Goal: Information Seeking & Learning: Understand process/instructions

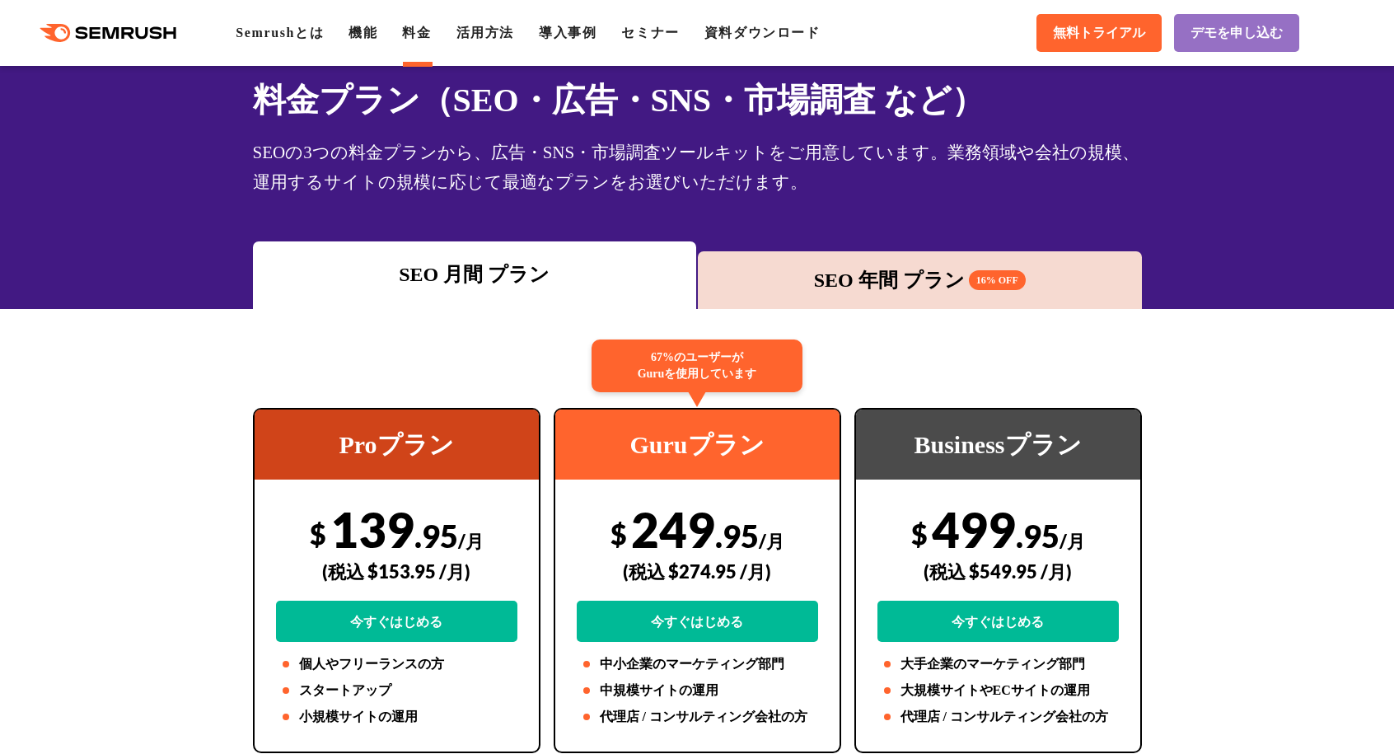
scroll to position [82, 0]
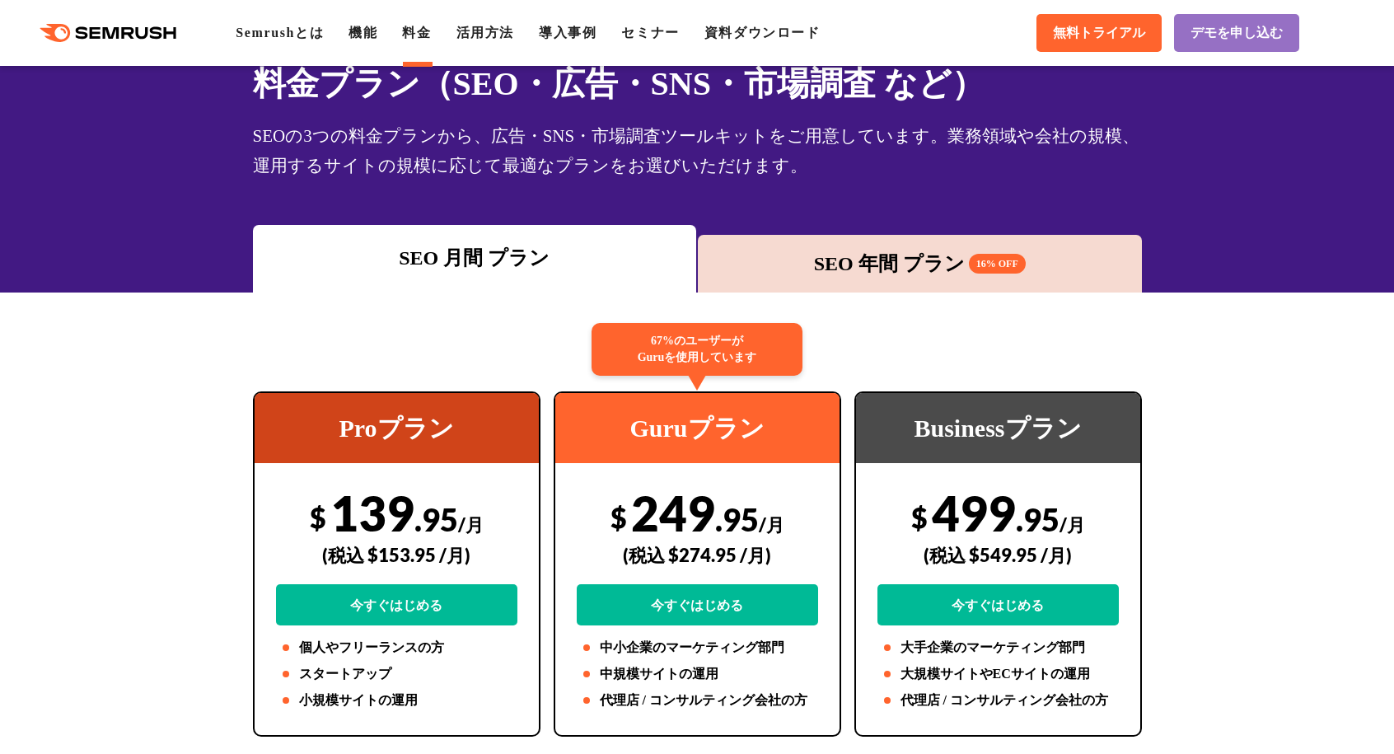
click at [863, 265] on div "SEO 年間 プラン 16% OFF" at bounding box center [920, 264] width 428 height 30
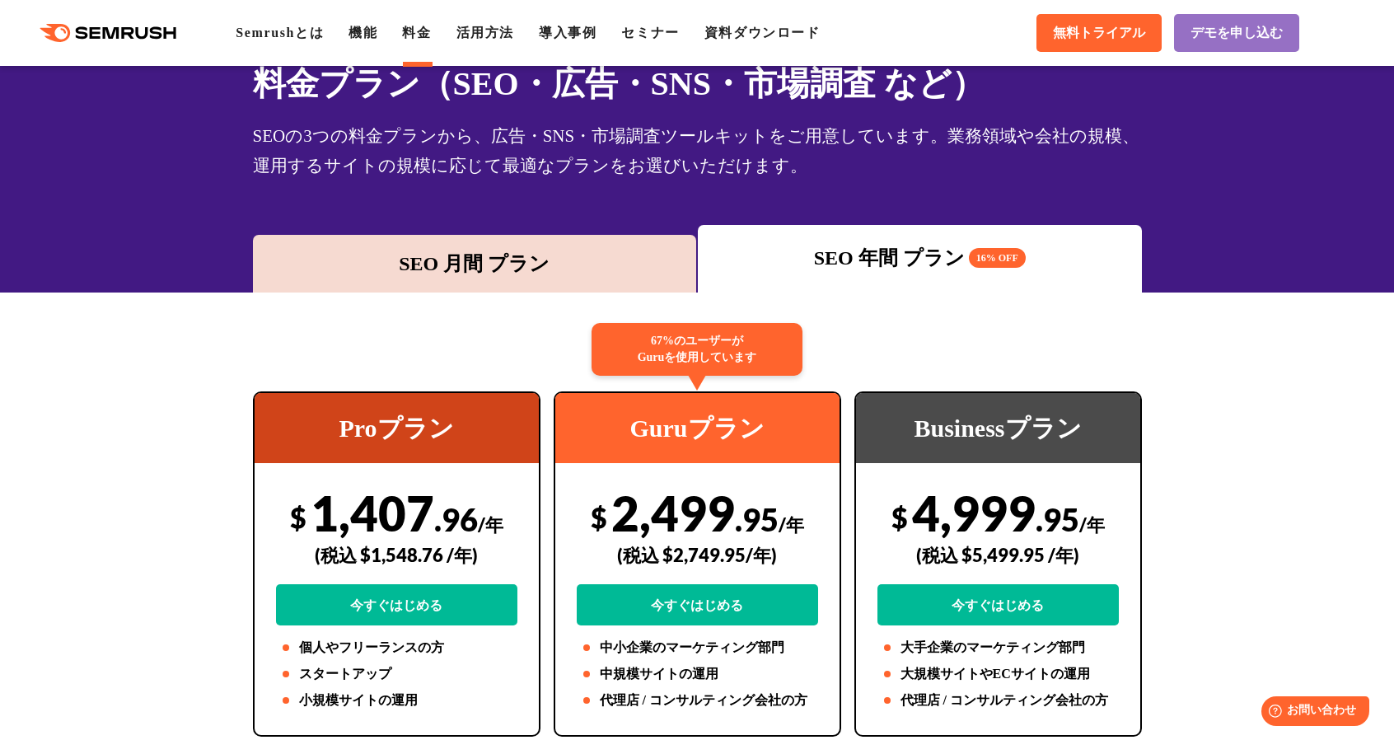
click at [562, 250] on div "SEO 月間 プラン" at bounding box center [475, 264] width 428 height 30
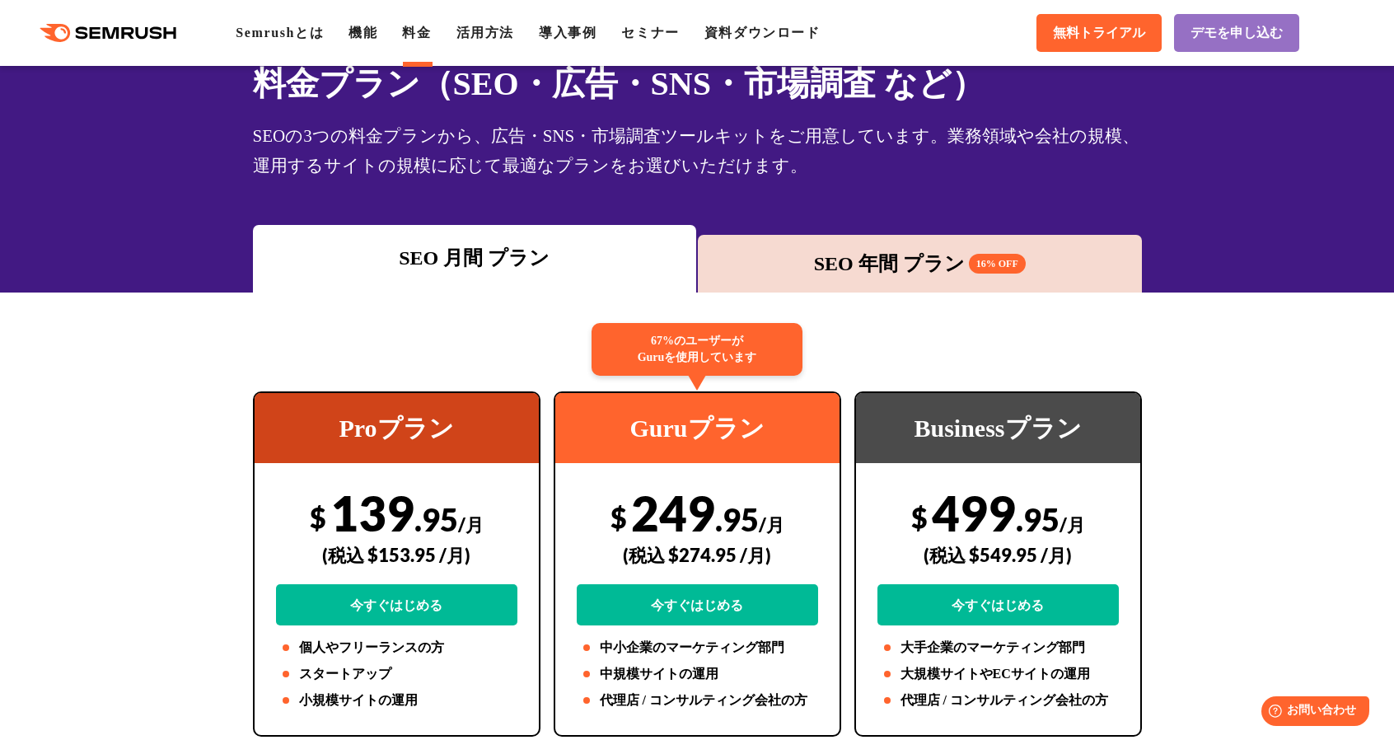
click at [562, 250] on div "SEO 月間 プラン" at bounding box center [475, 258] width 428 height 30
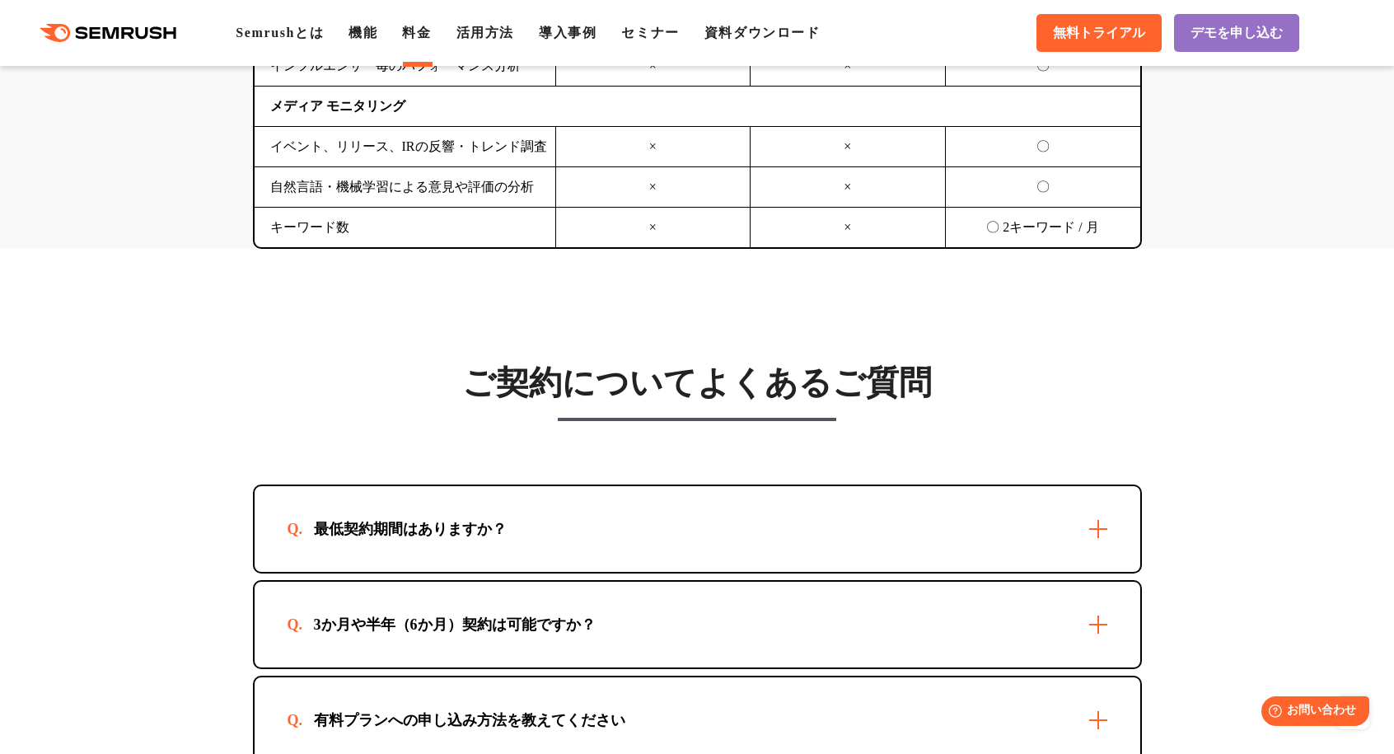
scroll to position [4450, 0]
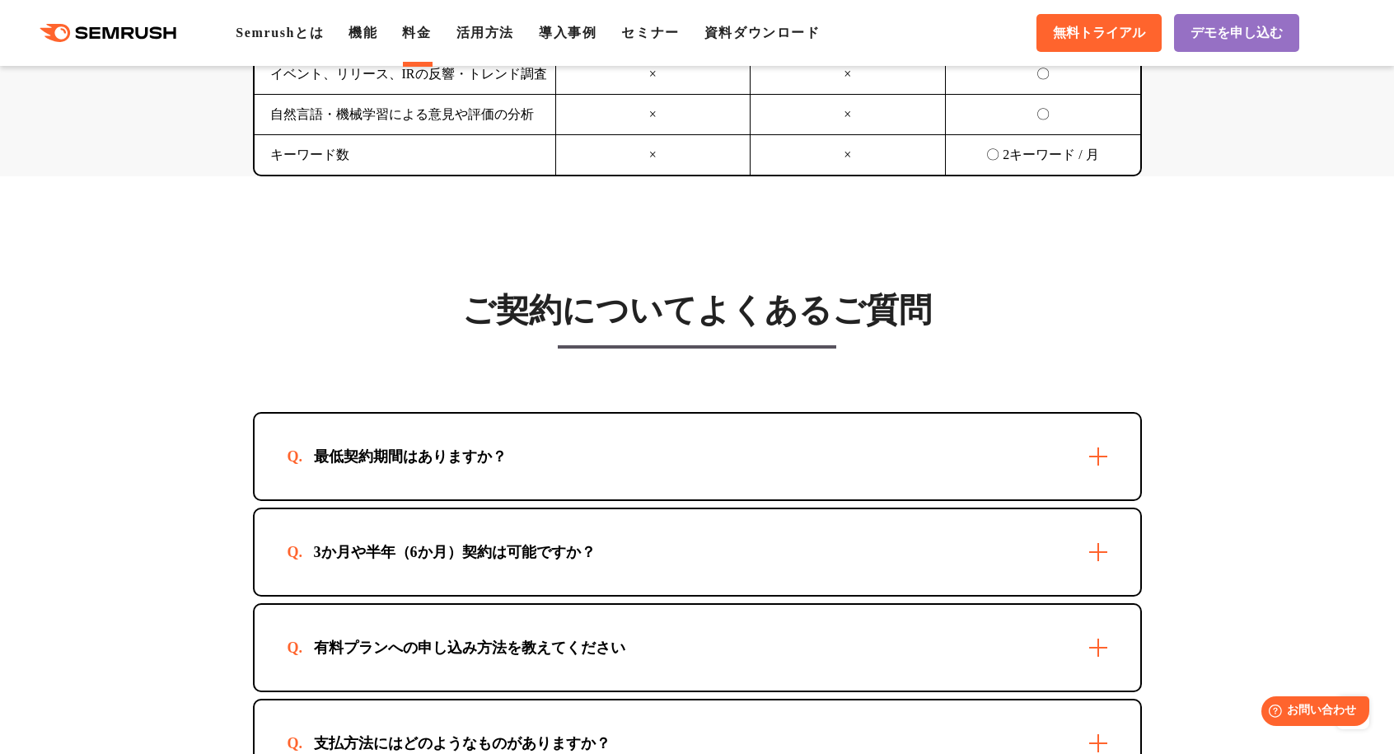
click at [1095, 461] on div "最低契約期間はありますか？" at bounding box center [698, 457] width 886 height 86
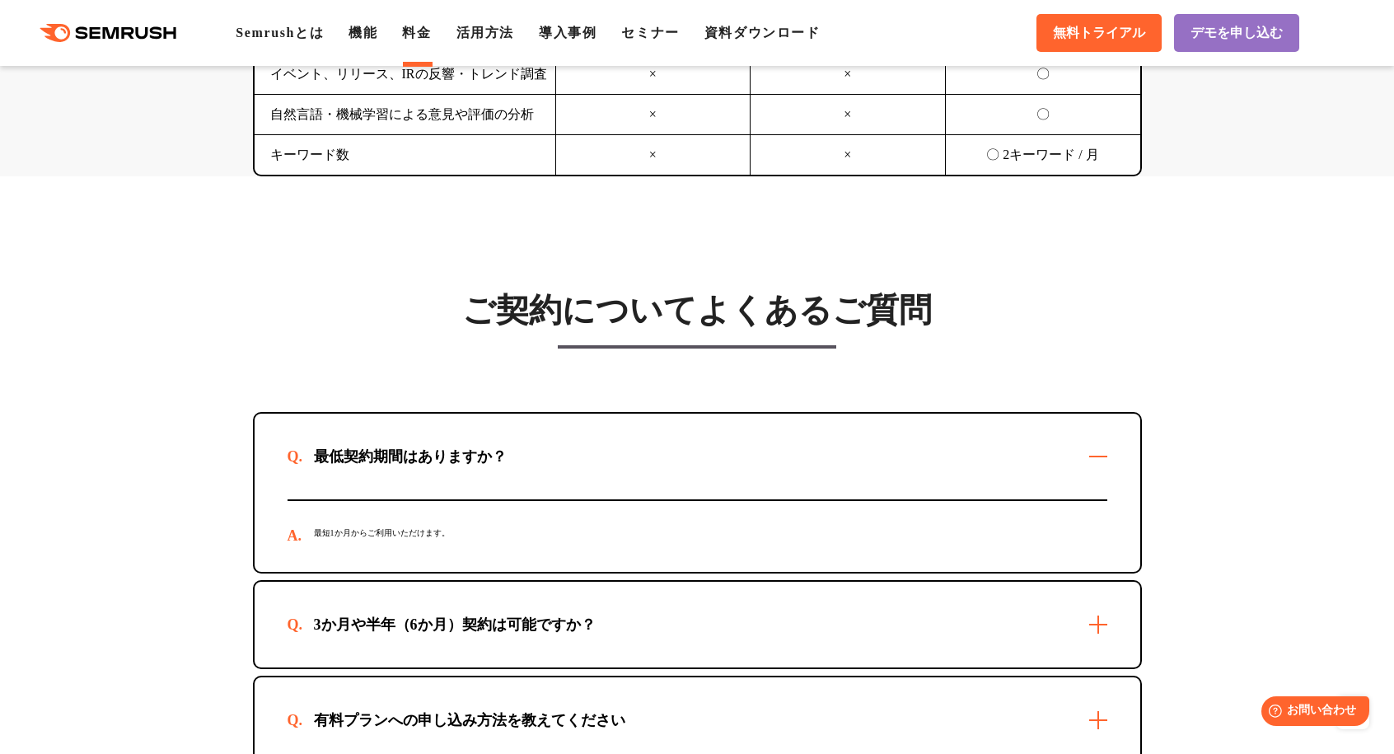
click at [1079, 459] on div "最低契約期間はありますか？" at bounding box center [698, 457] width 886 height 86
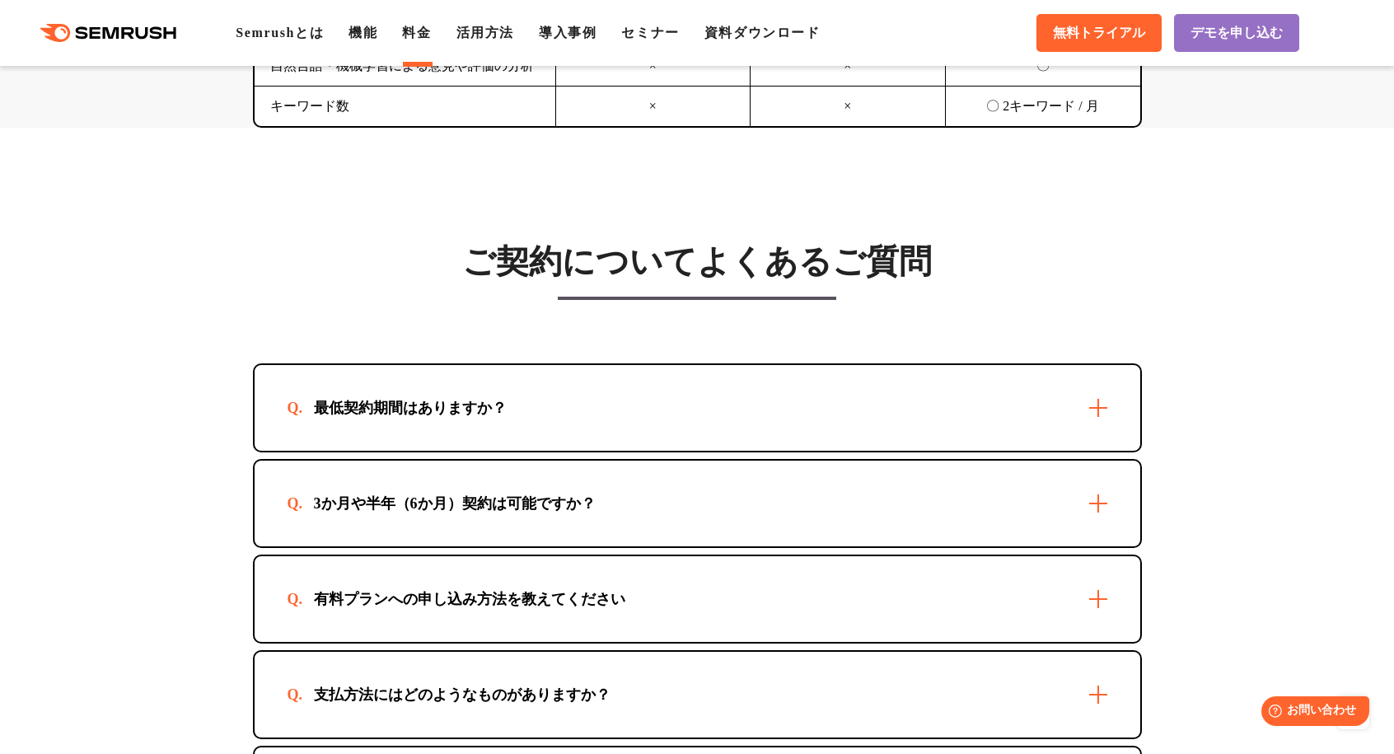
scroll to position [4615, 0]
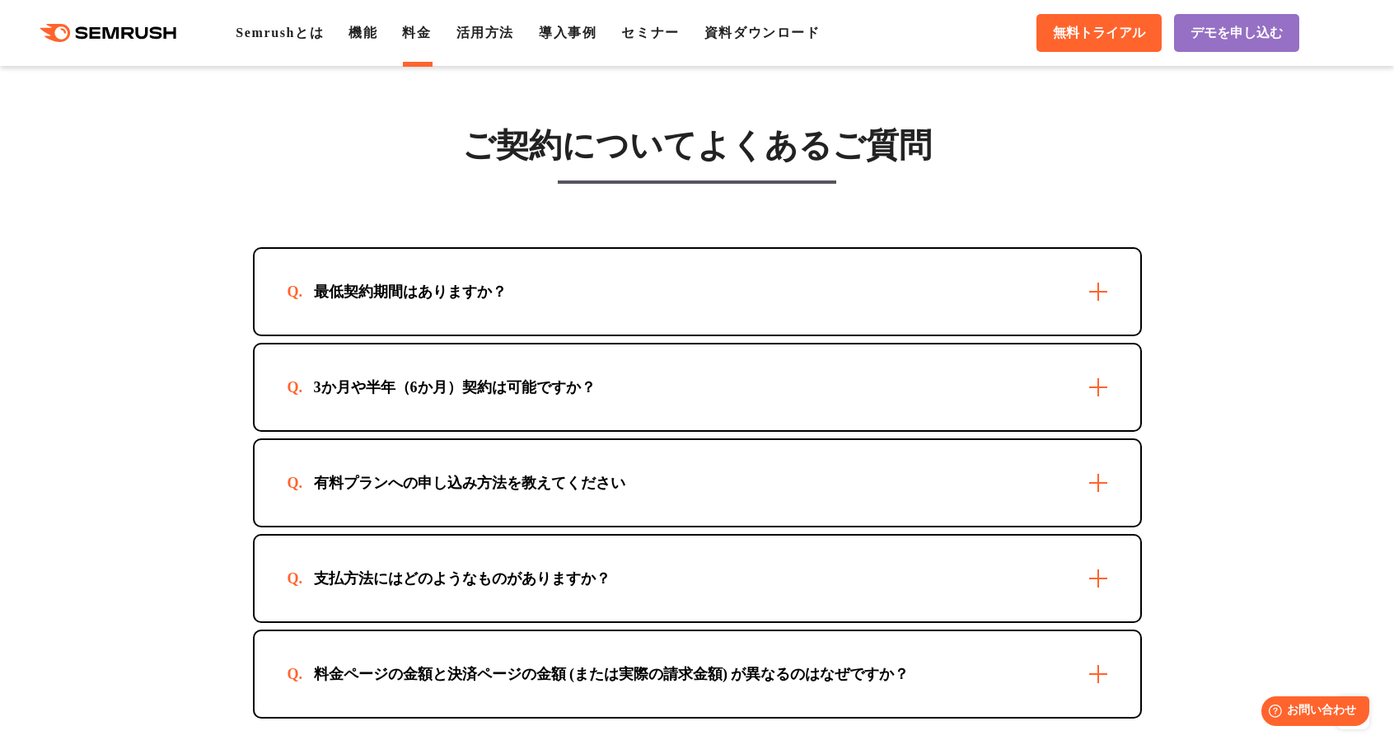
click at [1044, 319] on div "最低契約期間はありますか？" at bounding box center [698, 292] width 886 height 86
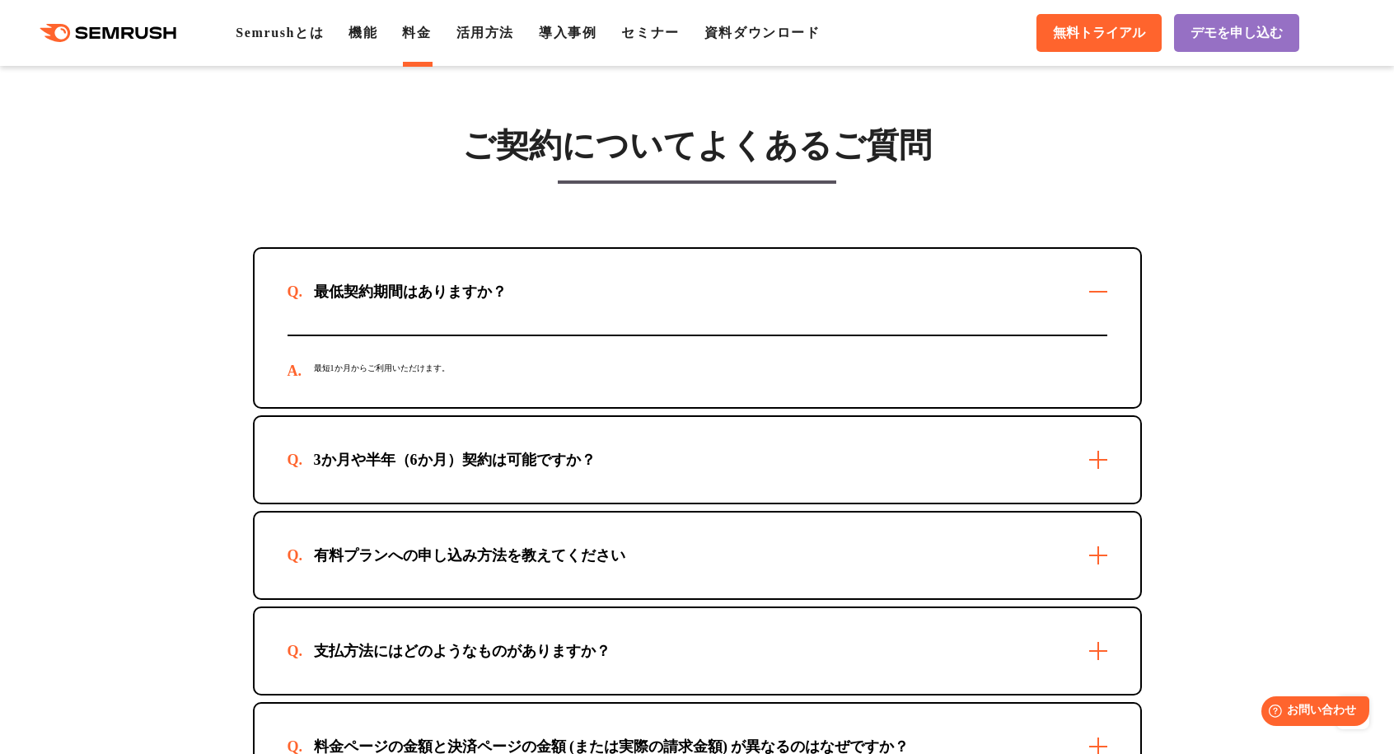
click at [1022, 475] on div "3か月や半年（6か月）契約は可能ですか？" at bounding box center [698, 460] width 886 height 86
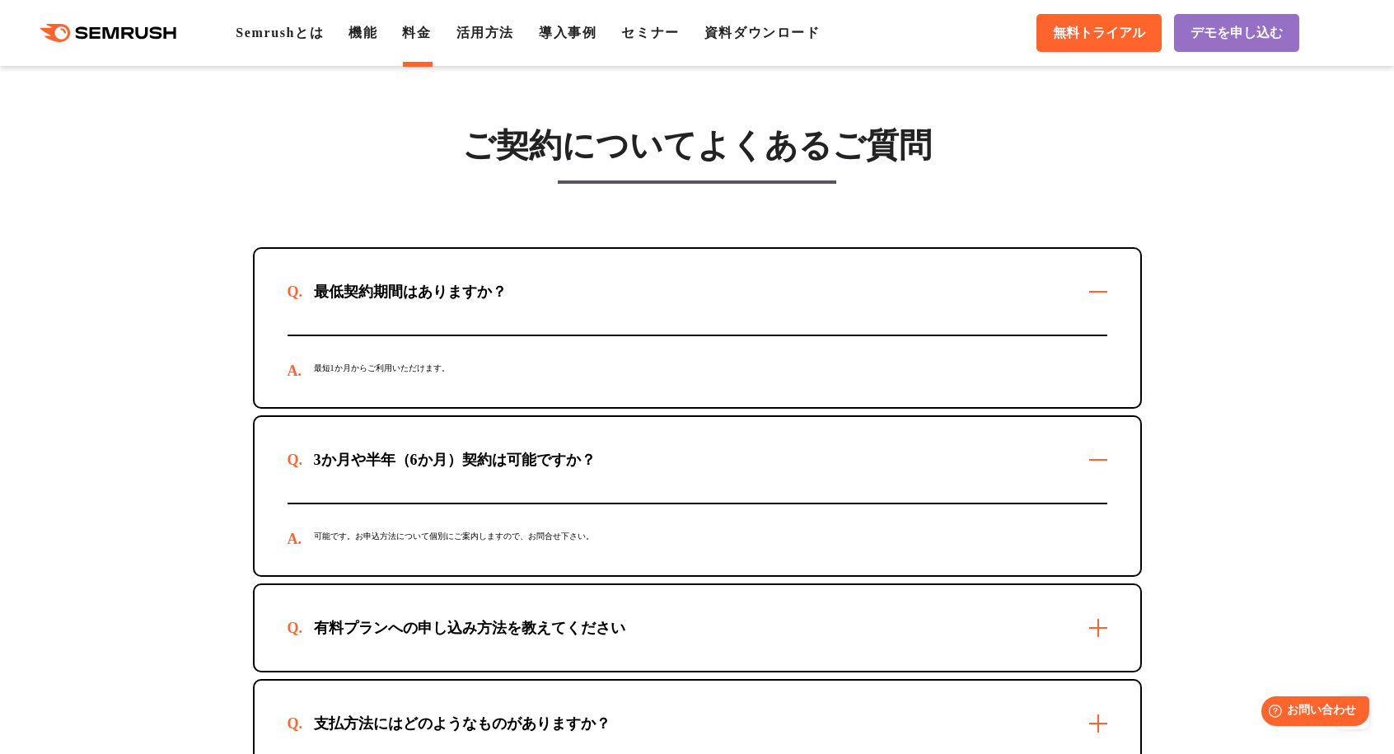
click at [1022, 475] on div "3か月や半年（6か月）契約は可能ですか？" at bounding box center [698, 460] width 886 height 86
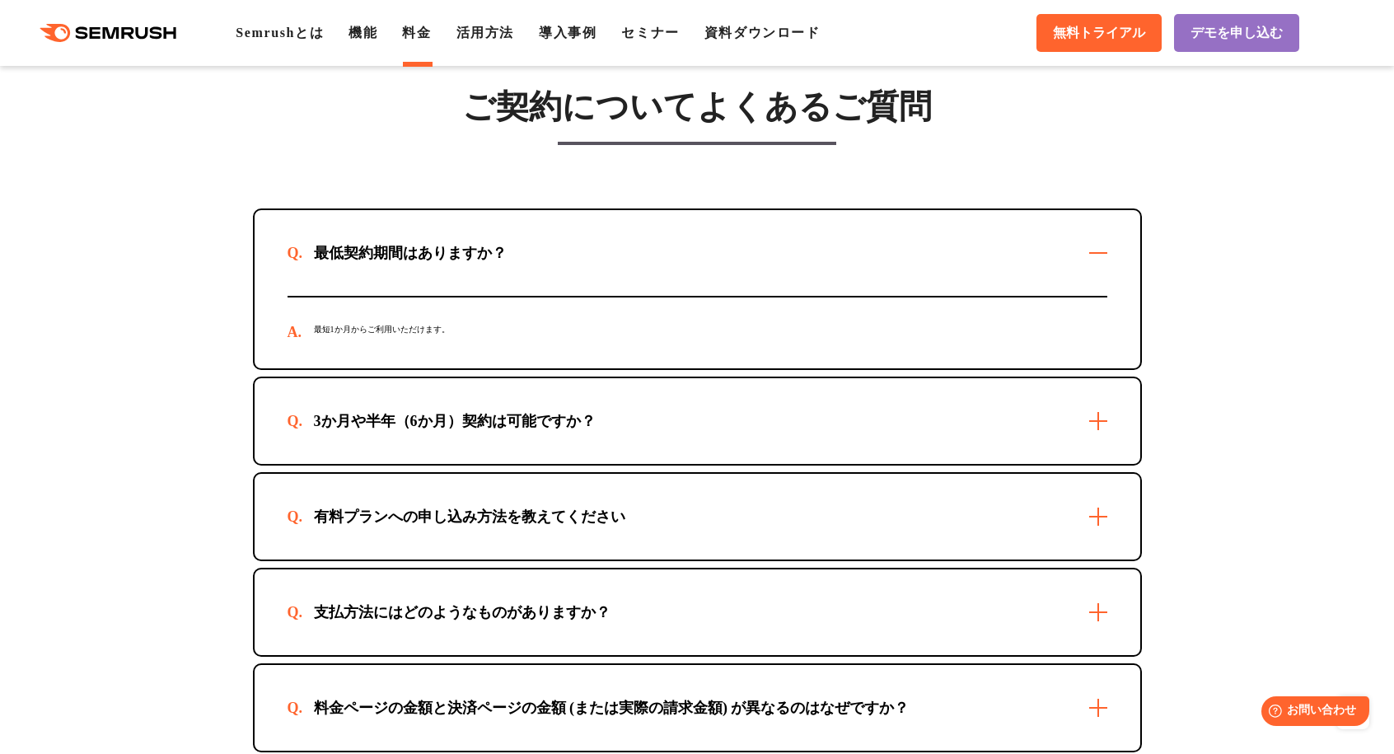
scroll to position [4697, 0]
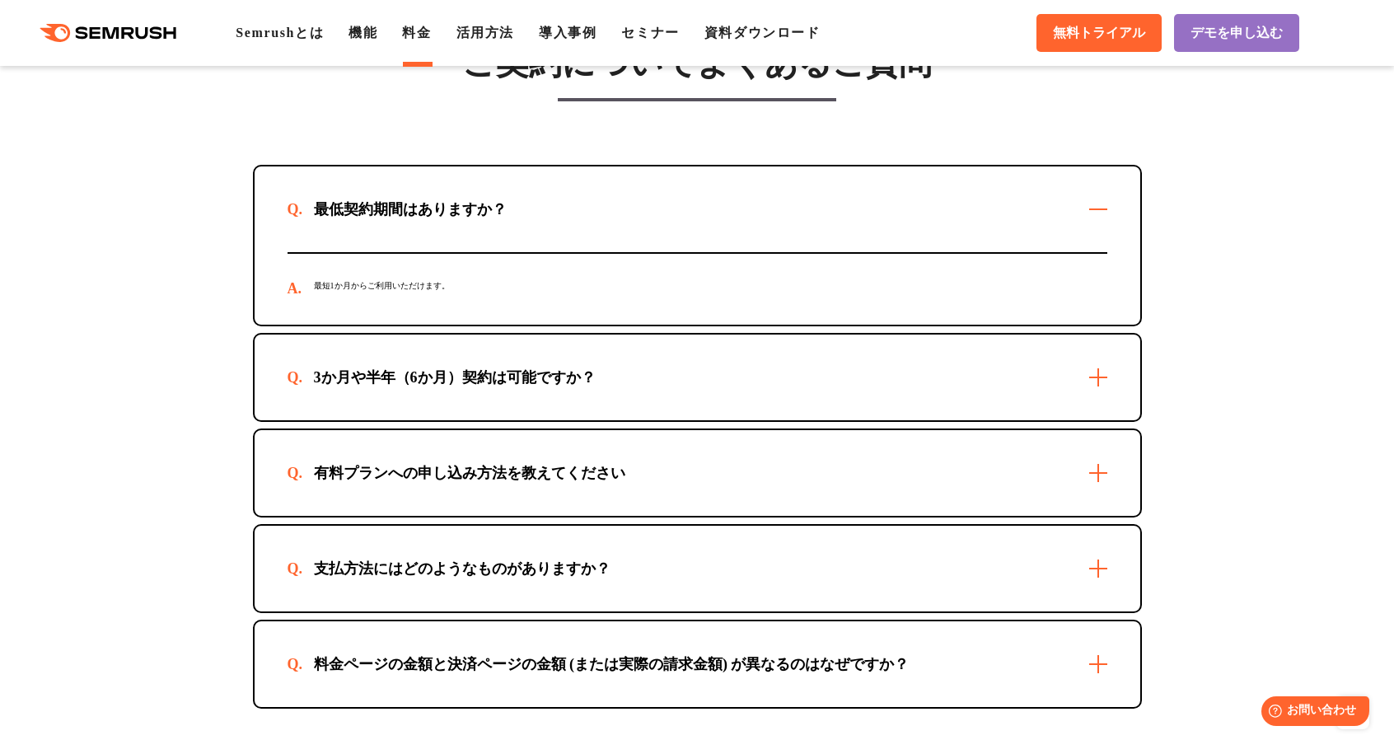
click at [1000, 494] on div "有料プランへの申し込み方法を教えてください" at bounding box center [698, 473] width 886 height 86
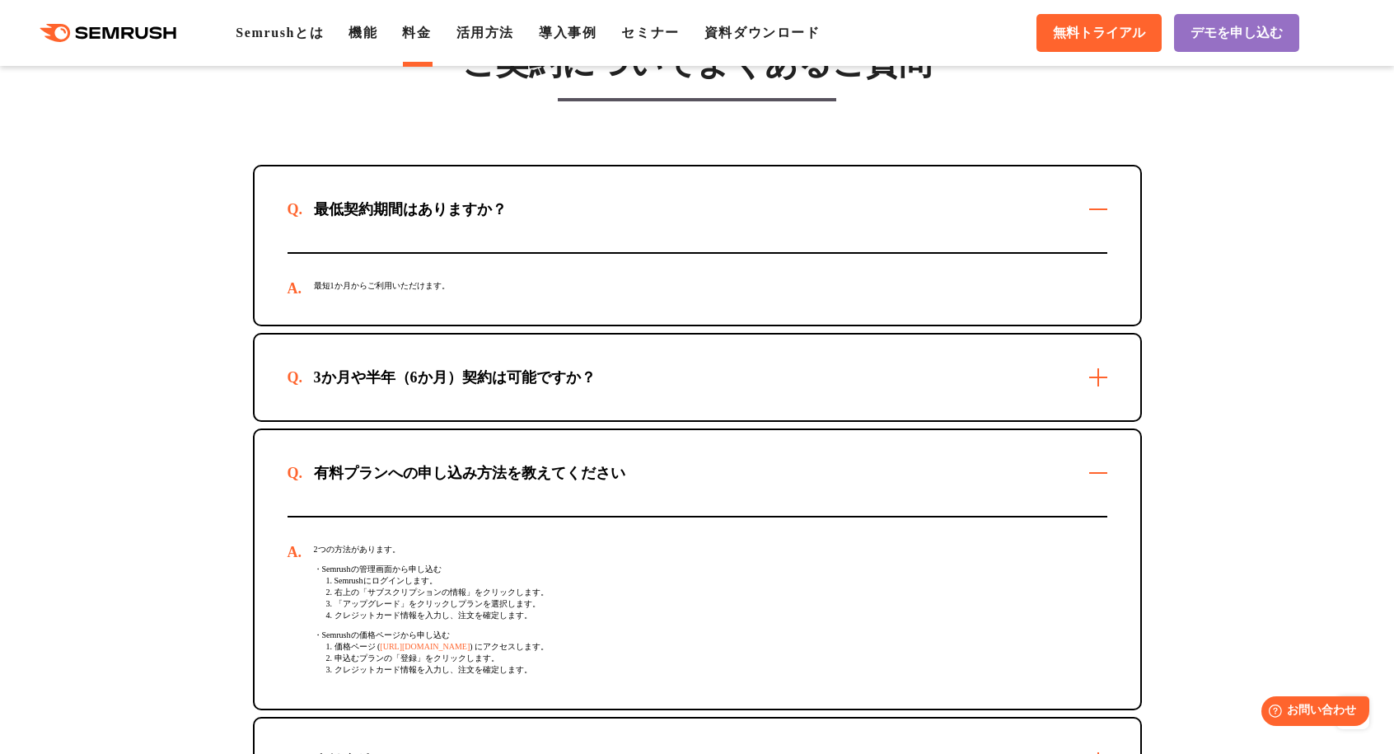
click at [1000, 494] on div "有料プランへの申し込み方法を教えてください" at bounding box center [698, 473] width 886 height 86
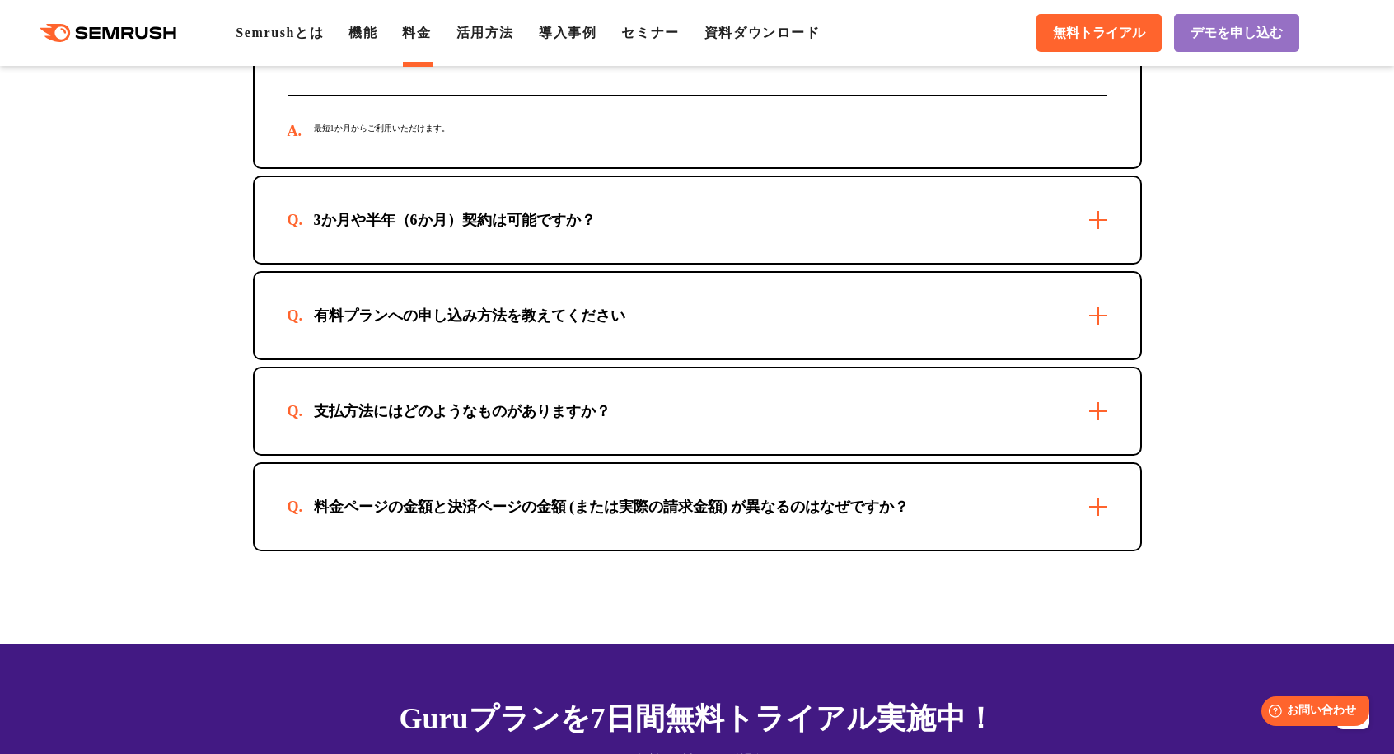
scroll to position [4862, 0]
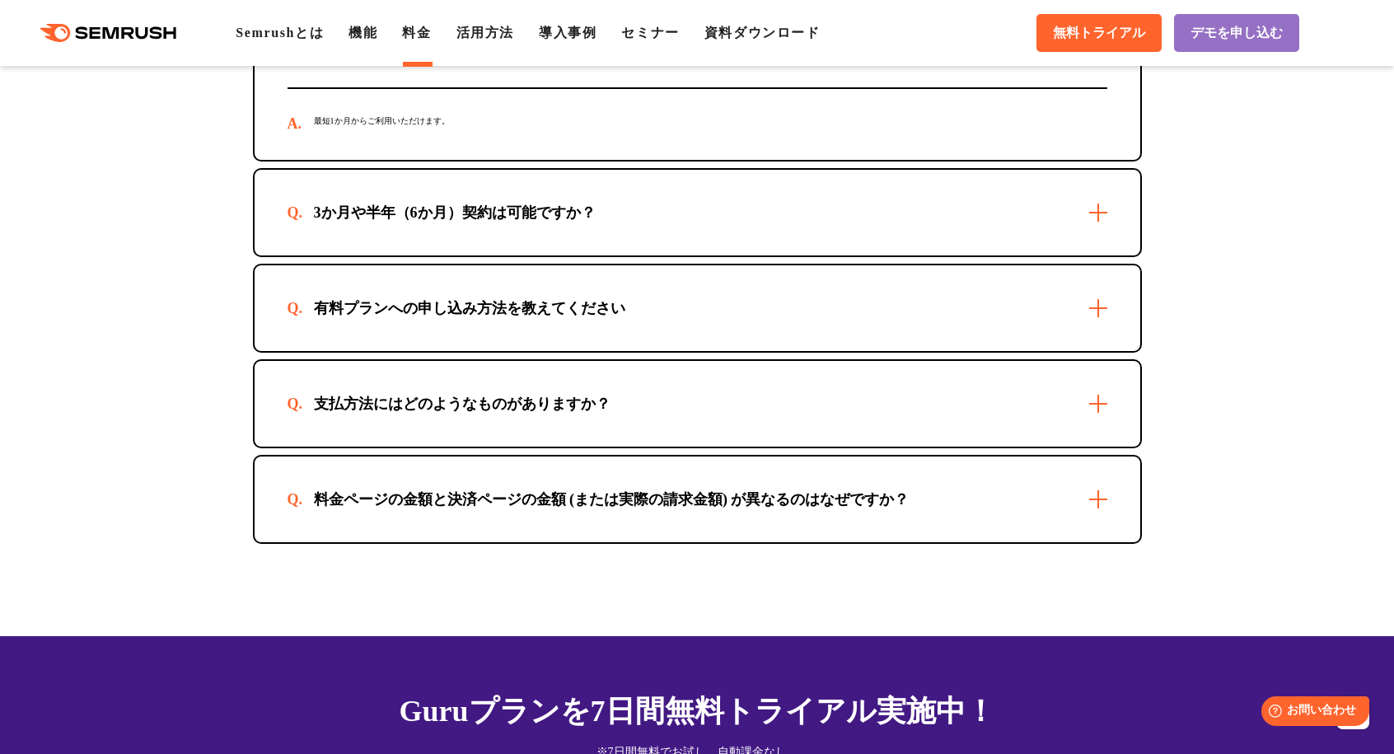
click at [1000, 493] on div "料金ページの金額と決済ページの金額 (または実際の請求金額) が異なるのはなぜですか？" at bounding box center [698, 500] width 886 height 86
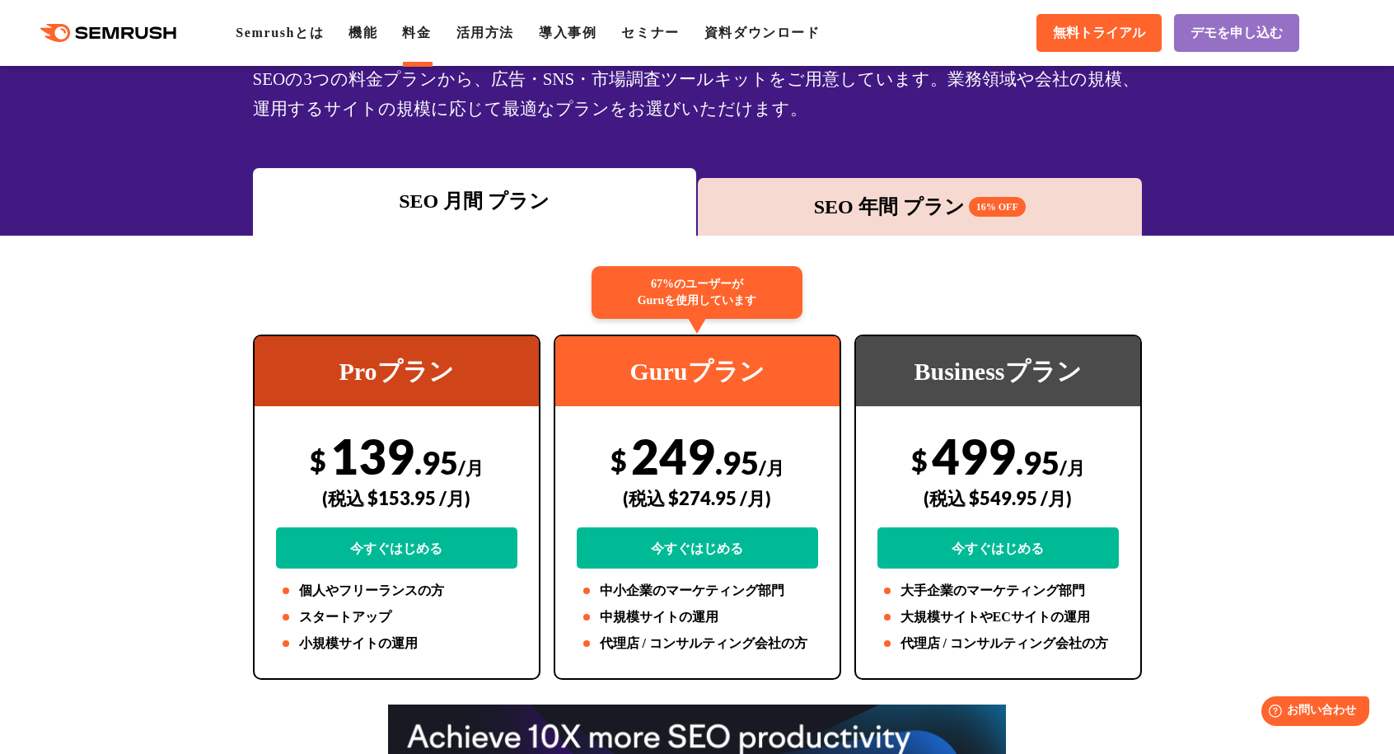
scroll to position [82, 0]
